Goal: Find specific page/section: Find specific page/section

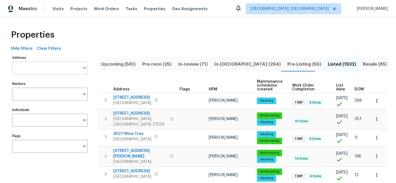
click at [58, 65] on input "Address" at bounding box center [45, 68] width 67 height 13
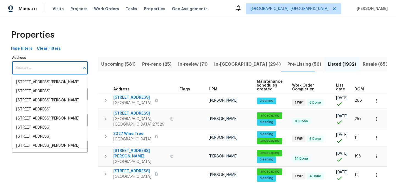
paste input "8755 Penfield Ave"
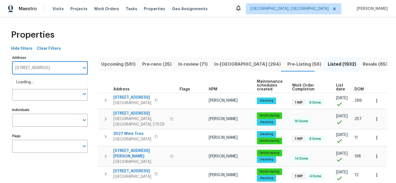
type input "8755 Penfield Ave"
click at [60, 80] on li "8755 Penfield Ave Northridge CA 91324" at bounding box center [50, 82] width 76 height 9
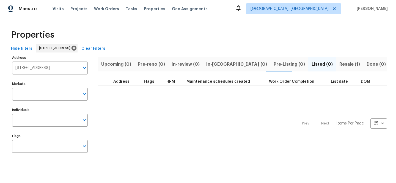
click at [339, 62] on span "Resale (1)" at bounding box center [349, 64] width 21 height 8
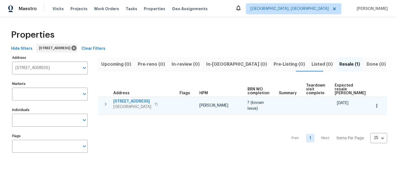
click at [118, 101] on span "8755 Penfield Ave" at bounding box center [132, 101] width 38 height 5
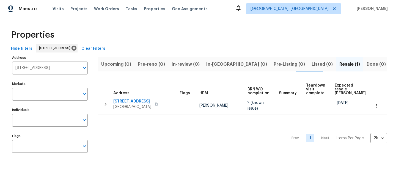
click at [105, 46] on span "Clear Filters" at bounding box center [93, 48] width 24 height 7
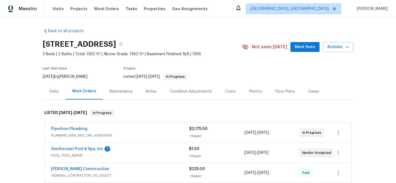
click at [148, 137] on span "PLUMBING, BRN_AND_LRR, HANDYMAN" at bounding box center [120, 135] width 138 height 5
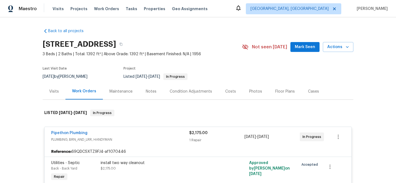
scroll to position [100, 0]
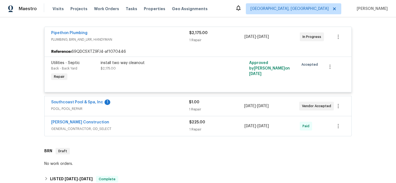
click at [157, 112] on span "POOL, POOL_REPAIR" at bounding box center [120, 108] width 138 height 5
